Goal: Task Accomplishment & Management: Manage account settings

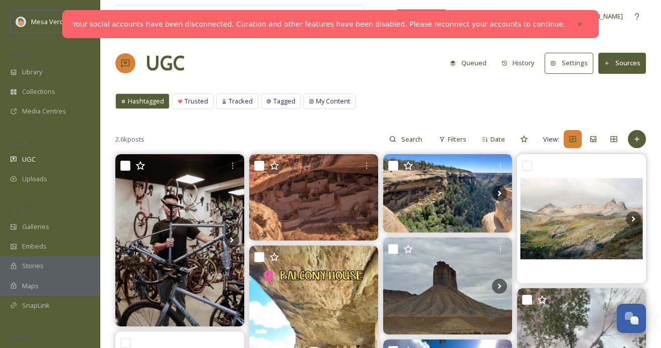
click at [465, 27] on link "Your social accounts have been disconnected. Curation and other features have b…" at bounding box center [318, 24] width 493 height 11
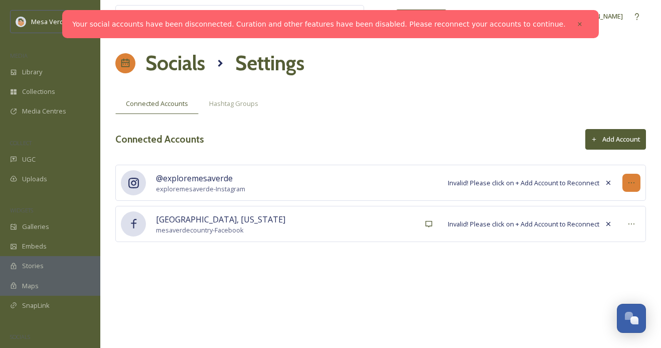
click at [634, 183] on icon at bounding box center [631, 183] width 8 height 8
click at [517, 183] on span "Invalid! Please click on + Add Account to Reconnect" at bounding box center [523, 183] width 151 height 10
click at [606, 140] on button "Add Account" at bounding box center [615, 139] width 61 height 21
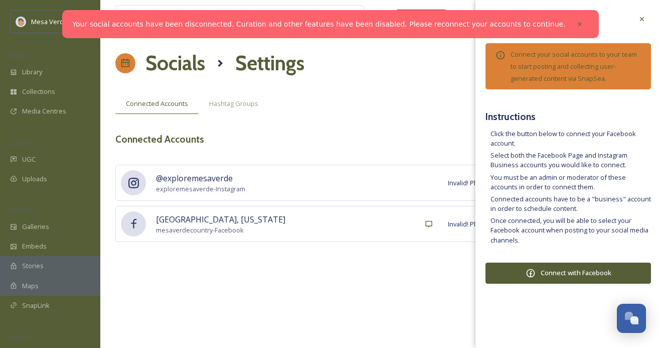
click at [420, 102] on div "Connected Accounts Hashtag Groups" at bounding box center [380, 103] width 531 height 21
click at [456, 149] on div "View all files What's New Wolf [PERSON_NAME] Socials Settings Connected Account…" at bounding box center [380, 174] width 561 height 348
click at [641, 21] on icon at bounding box center [642, 19] width 8 height 8
